Goal: Task Accomplishment & Management: Use online tool/utility

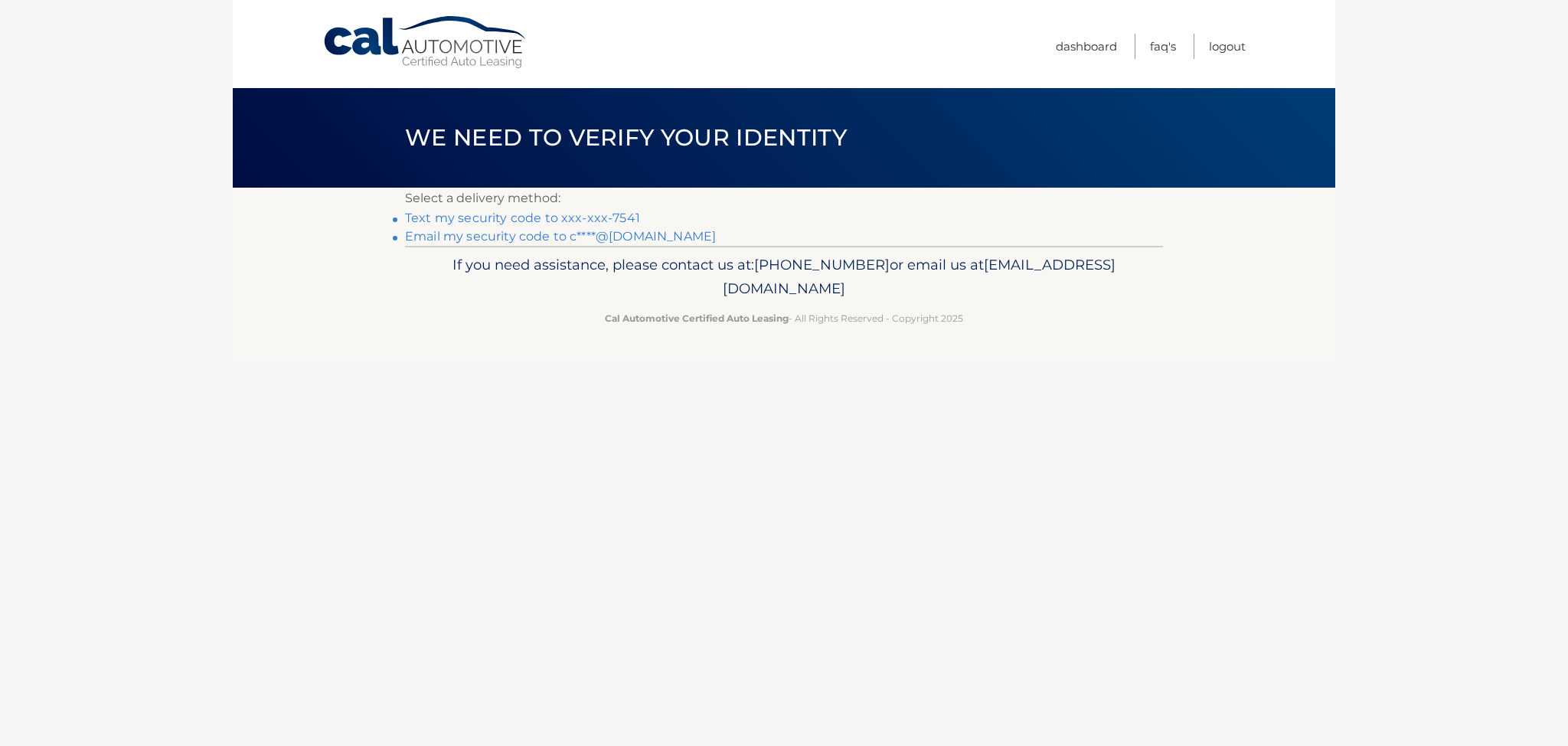
click at [607, 221] on link "Text my security code to xxx-xxx-7541" at bounding box center [522, 218] width 235 height 15
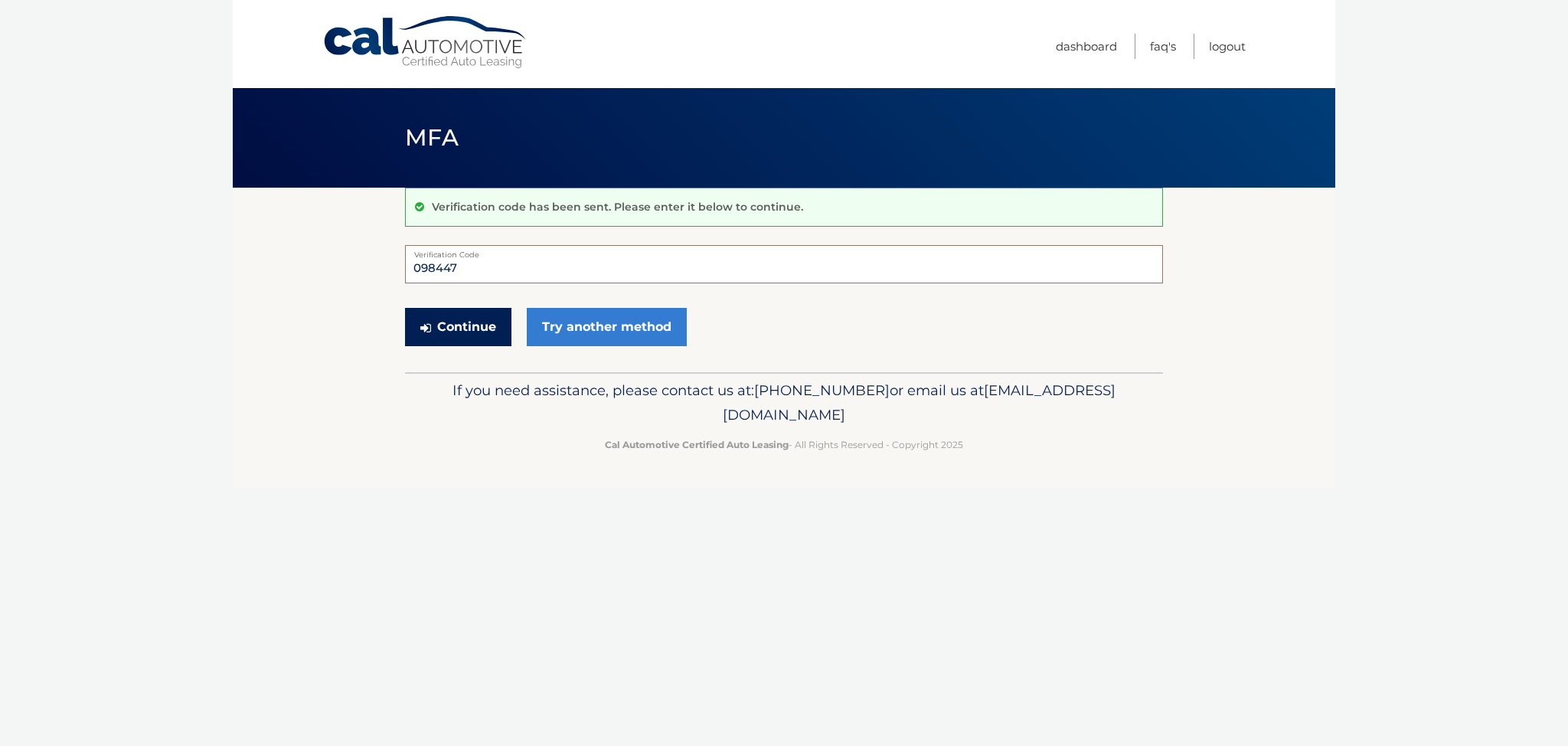
type input "098447"
click at [497, 322] on button "Continue" at bounding box center [458, 327] width 106 height 38
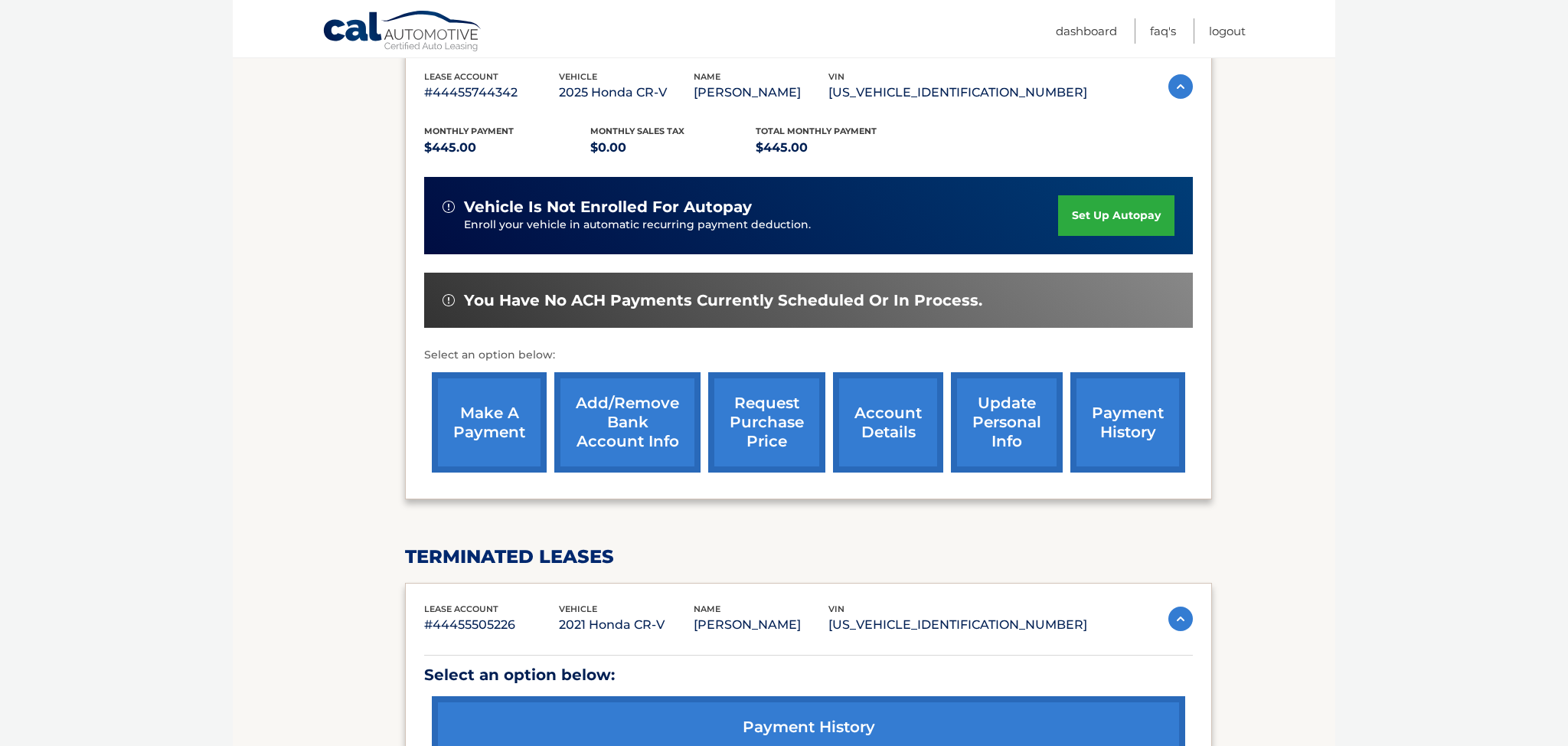
scroll to position [352, 0]
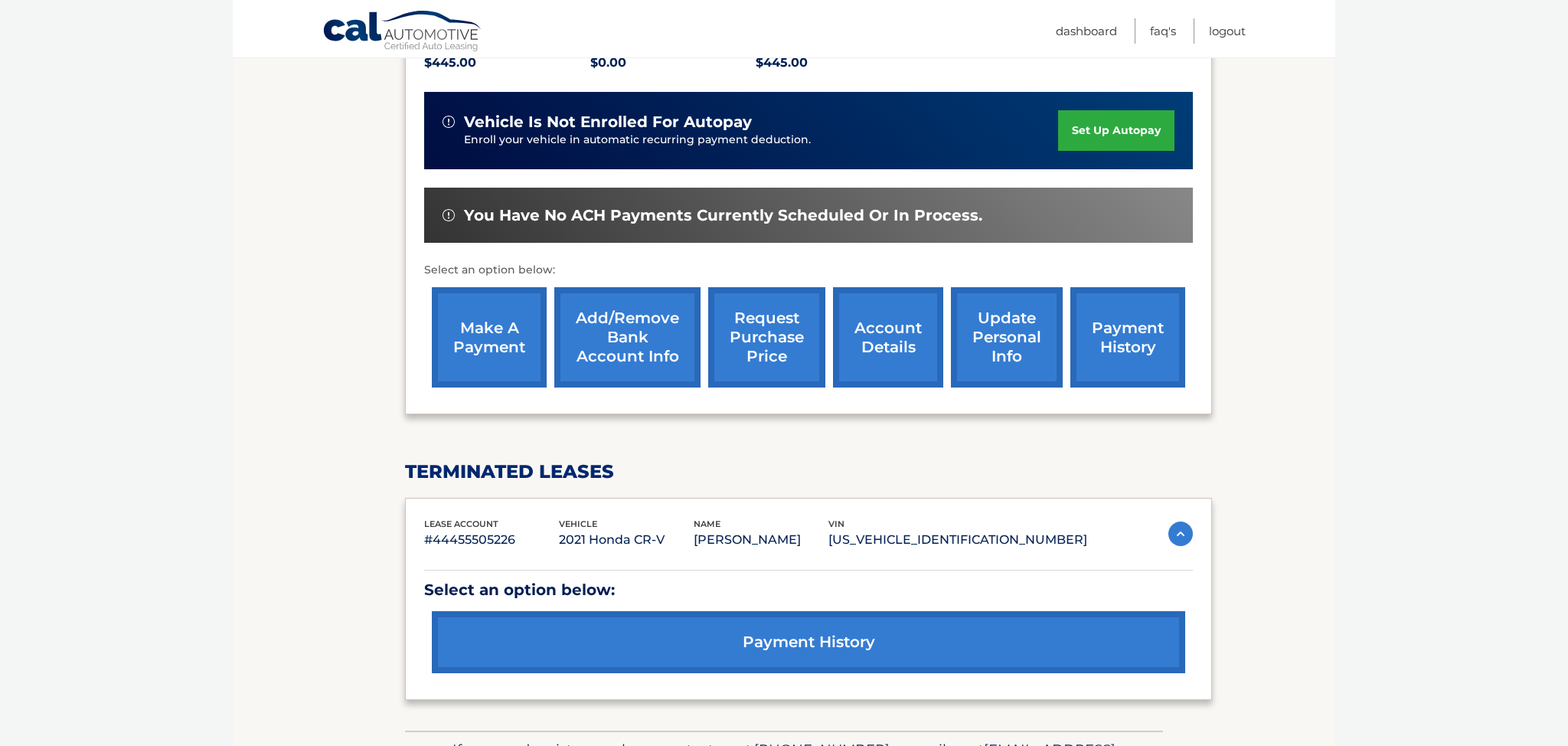
click at [506, 336] on link "make a payment" at bounding box center [489, 337] width 114 height 100
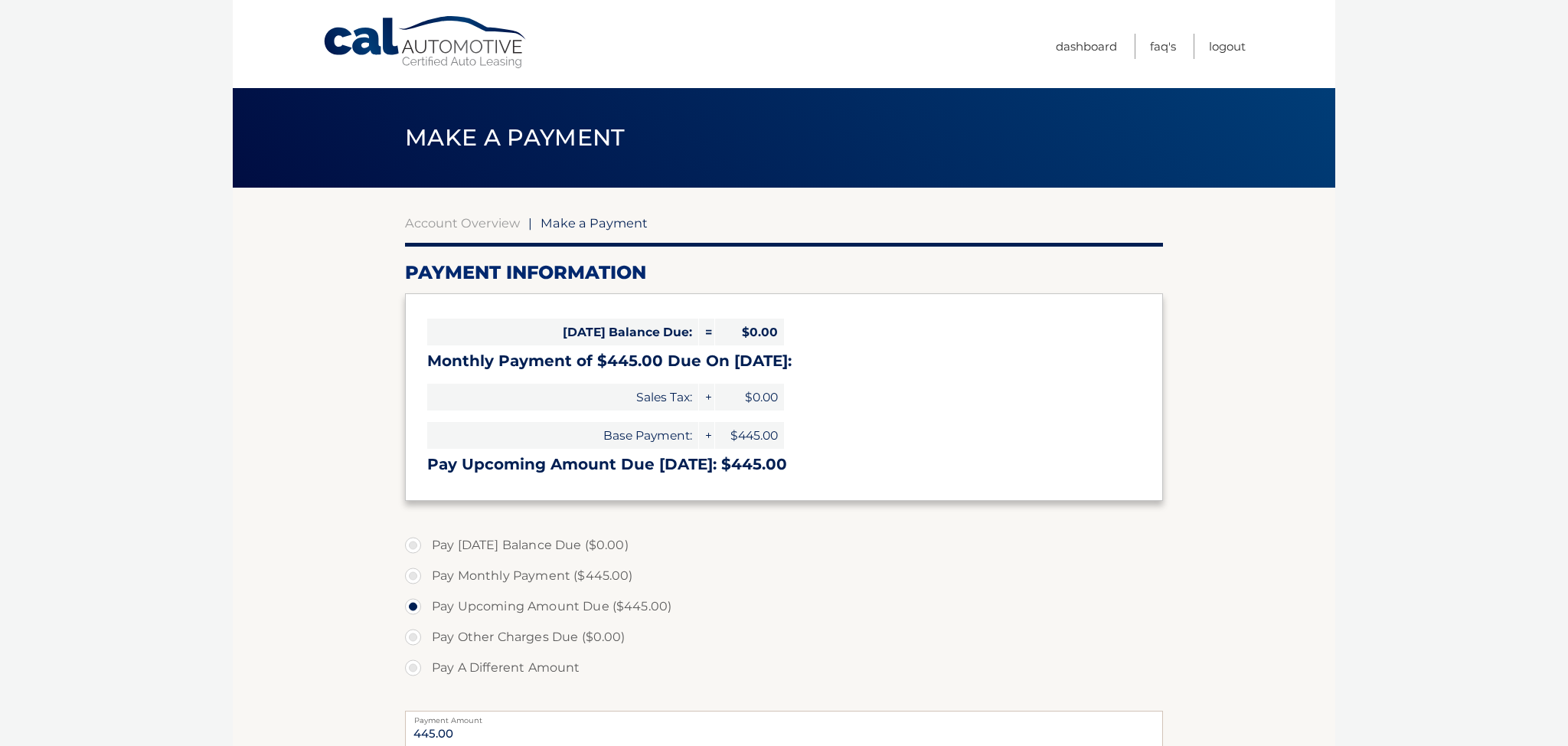
select select "YTY3OGY1M2UtZDA3ZC00ZDQ0LWExMTAtZjI5ZjI2NmU3NTU1"
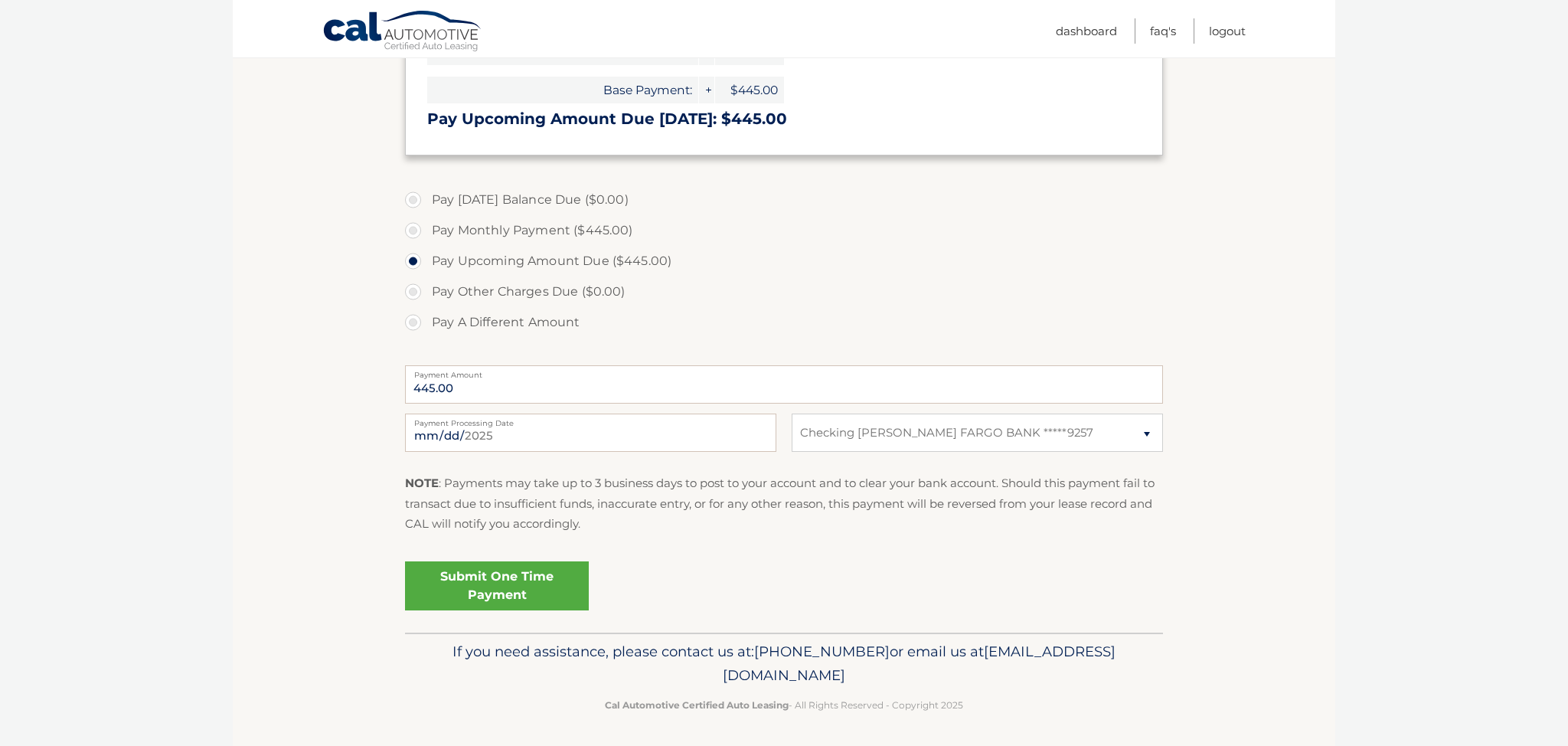
scroll to position [344, 0]
click at [557, 581] on link "Submit One Time Payment" at bounding box center [497, 586] width 184 height 49
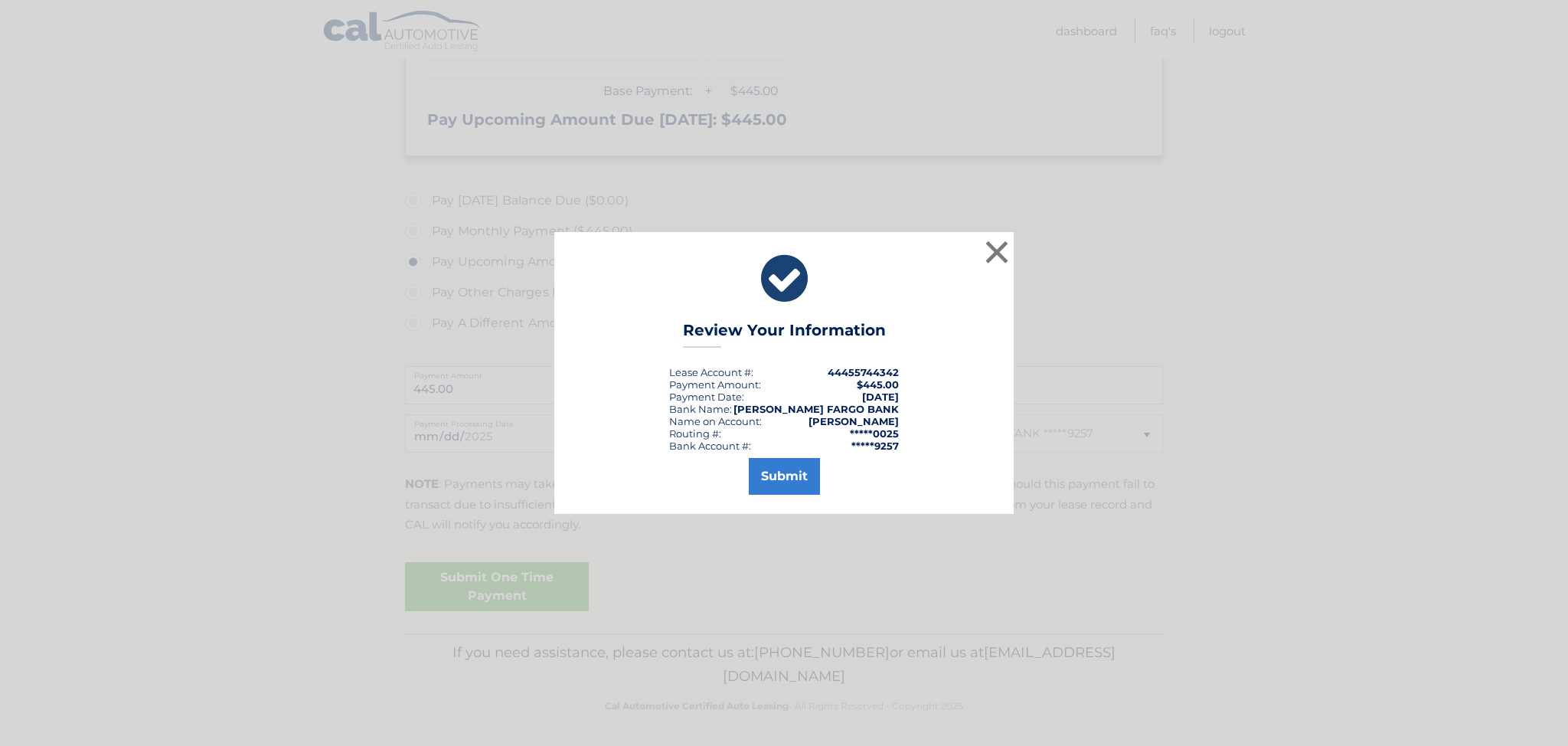
drag, startPoint x: 774, startPoint y: 475, endPoint x: 762, endPoint y: 474, distance: 12.0
click at [774, 475] on button "Submit" at bounding box center [784, 476] width 71 height 37
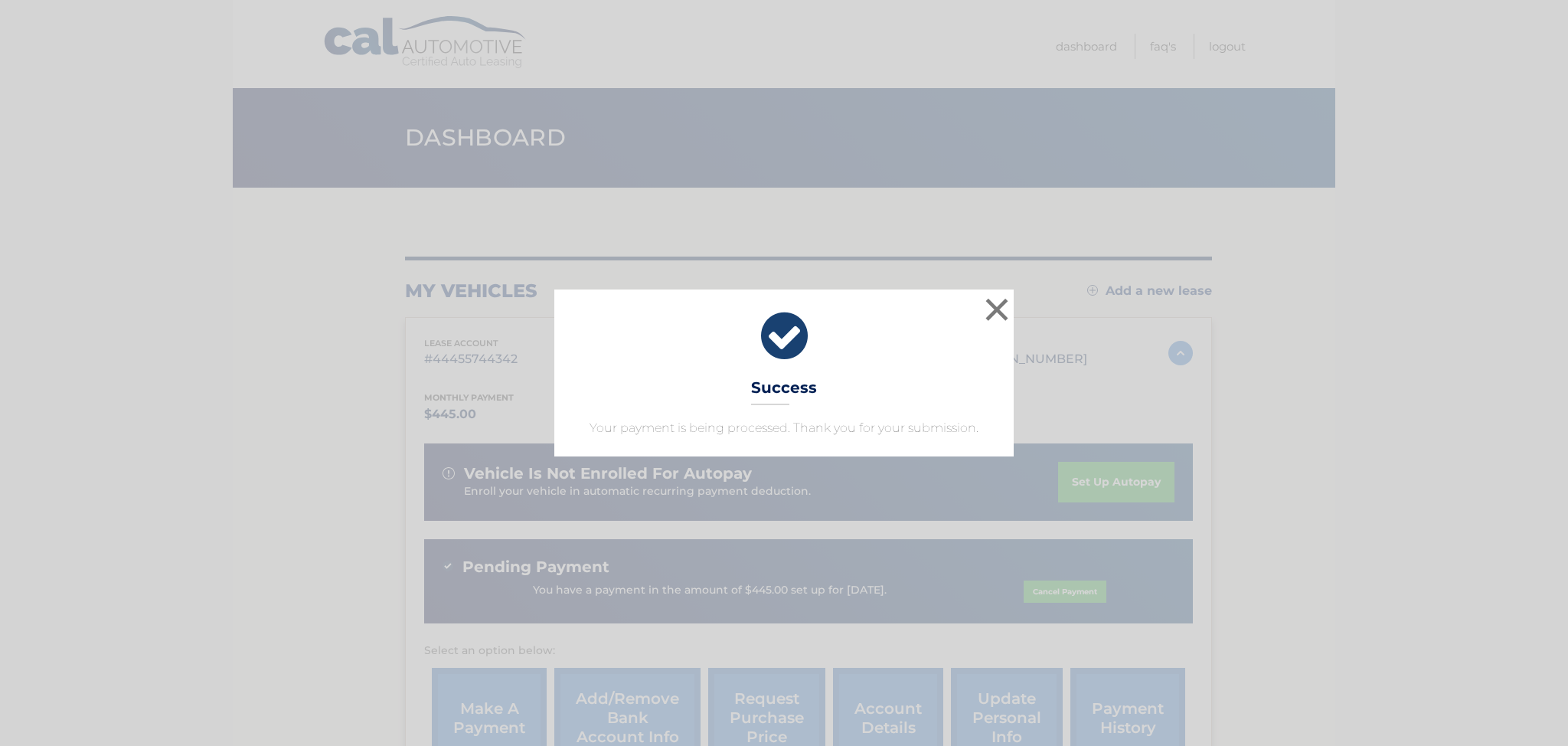
click at [1003, 306] on button "×" at bounding box center [997, 309] width 31 height 31
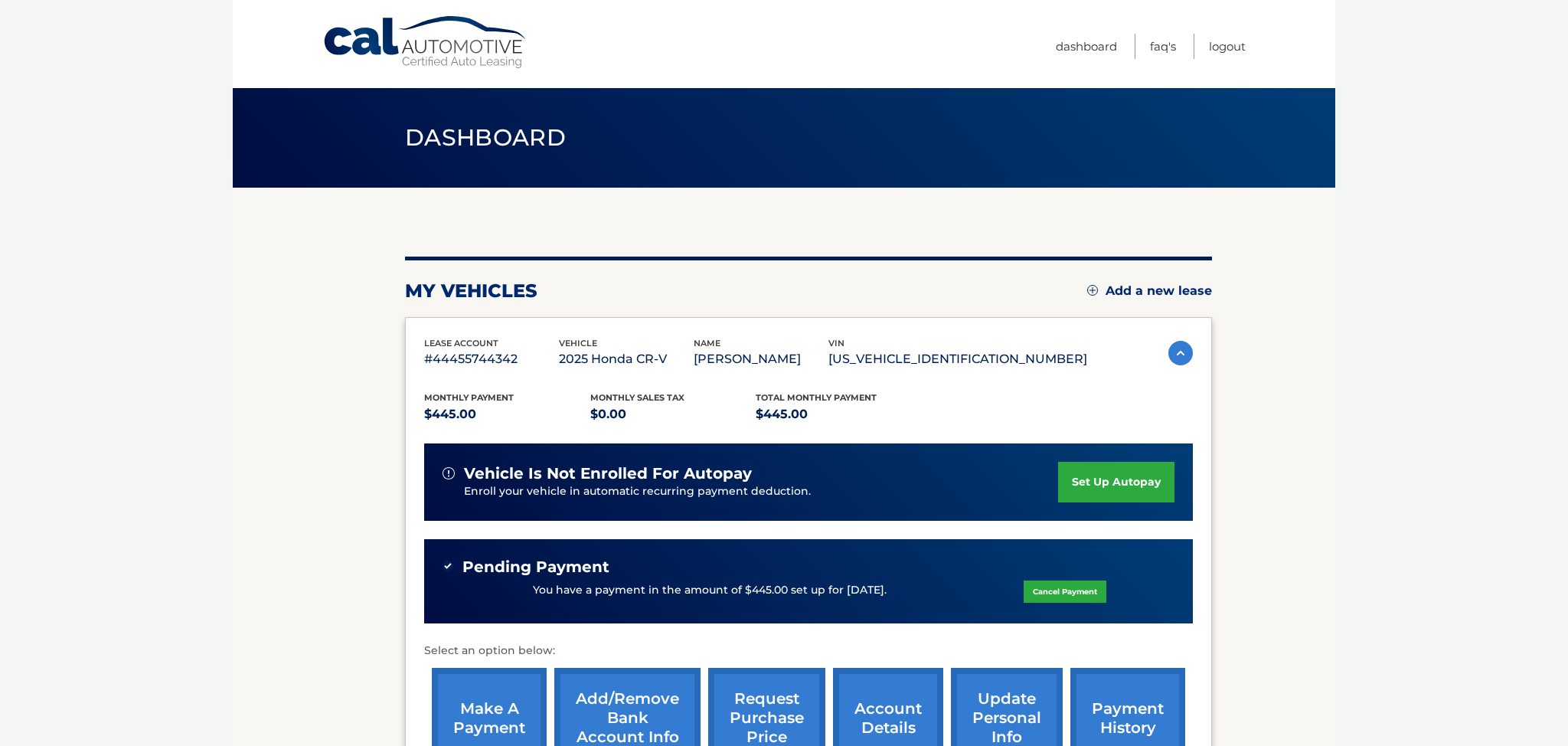
scroll to position [1, 0]
